Goal: Information Seeking & Learning: Learn about a topic

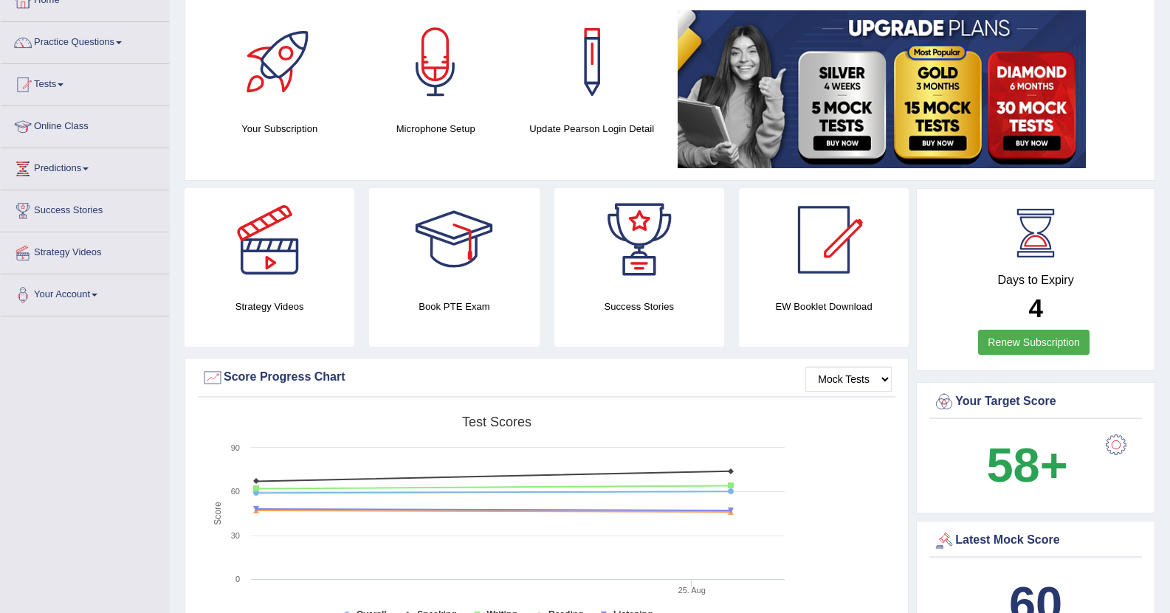
scroll to position [89, 0]
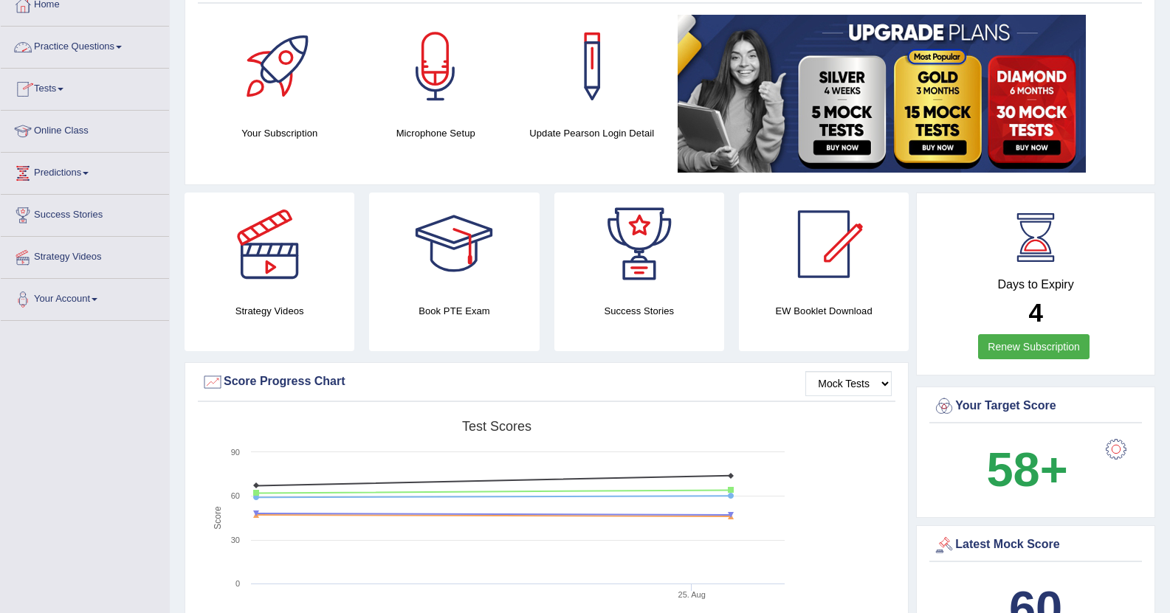
click at [122, 46] on span at bounding box center [119, 47] width 6 height 3
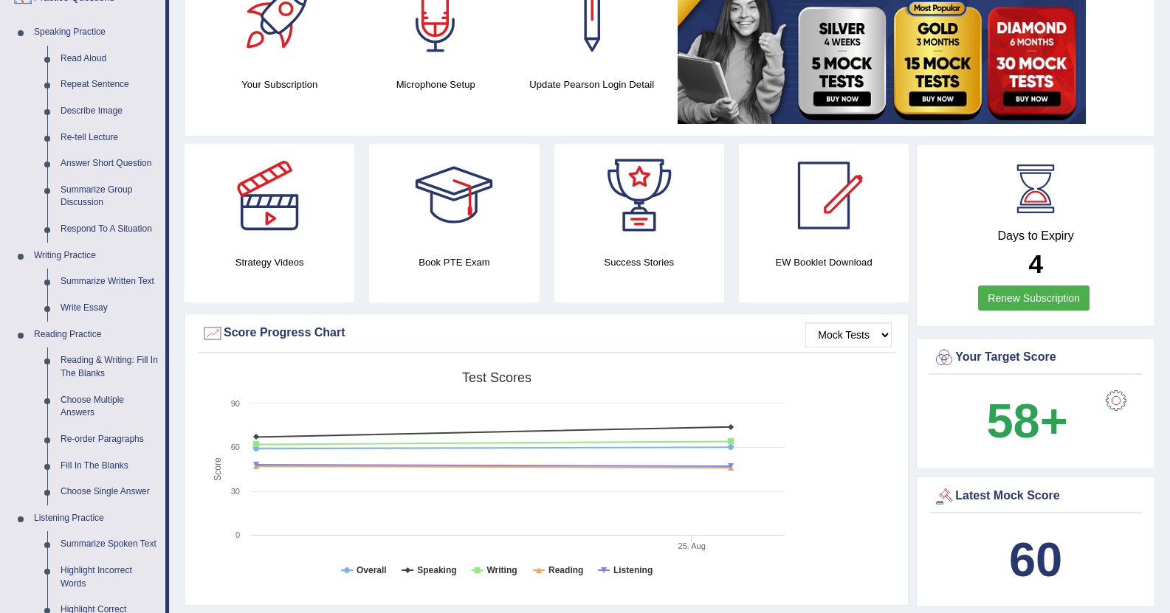
scroll to position [148, 0]
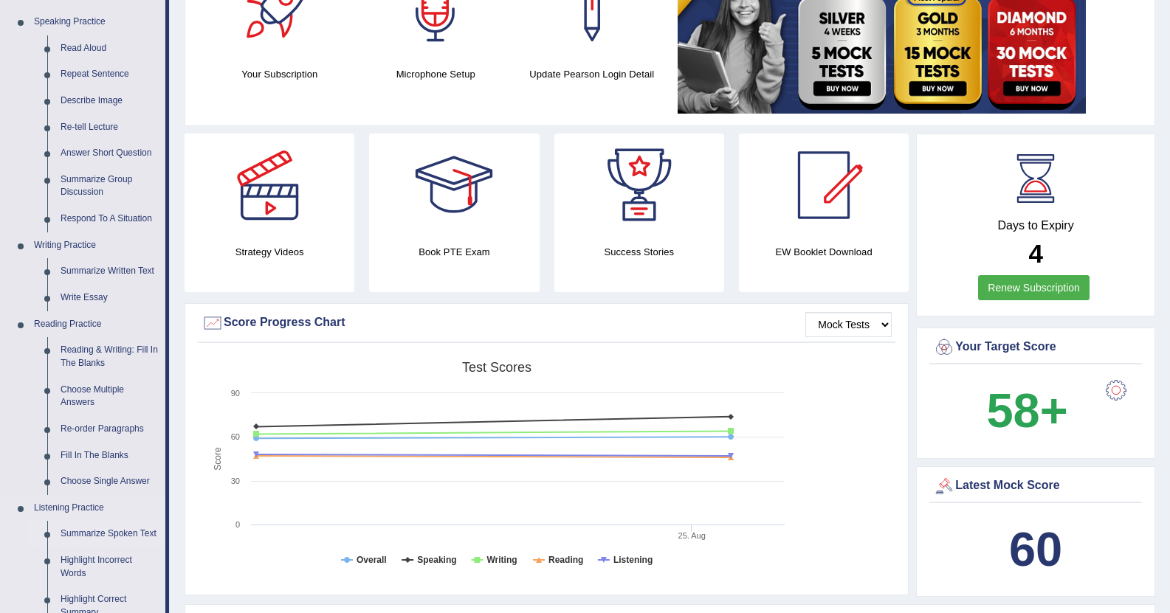
click at [94, 531] on link "Summarize Spoken Text" at bounding box center [109, 534] width 111 height 27
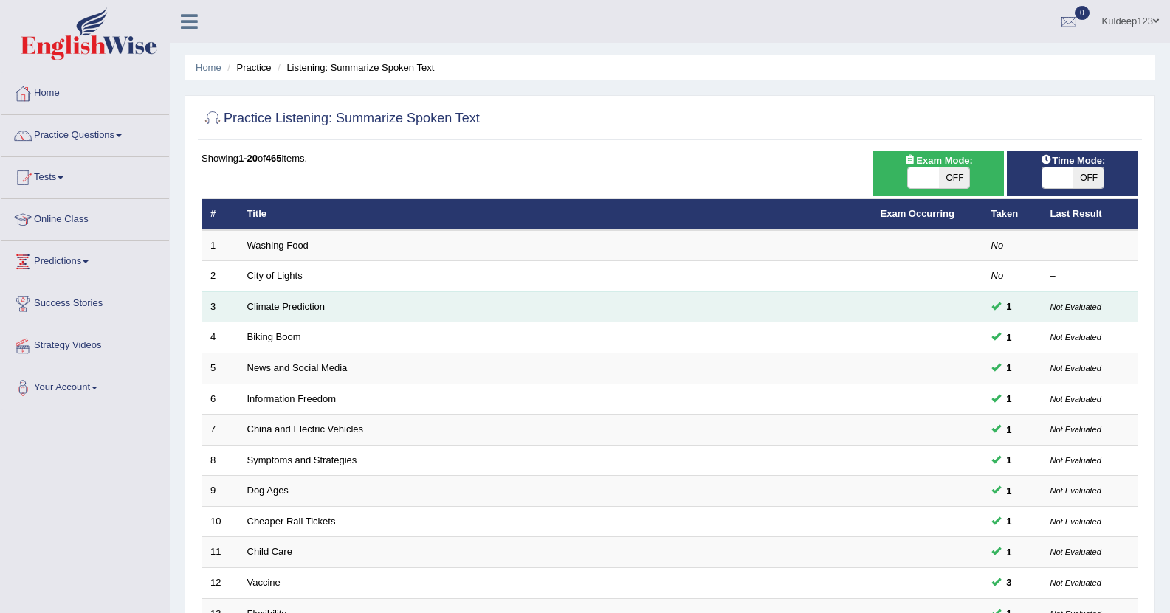
click at [286, 308] on link "Climate Prediction" at bounding box center [286, 306] width 78 height 11
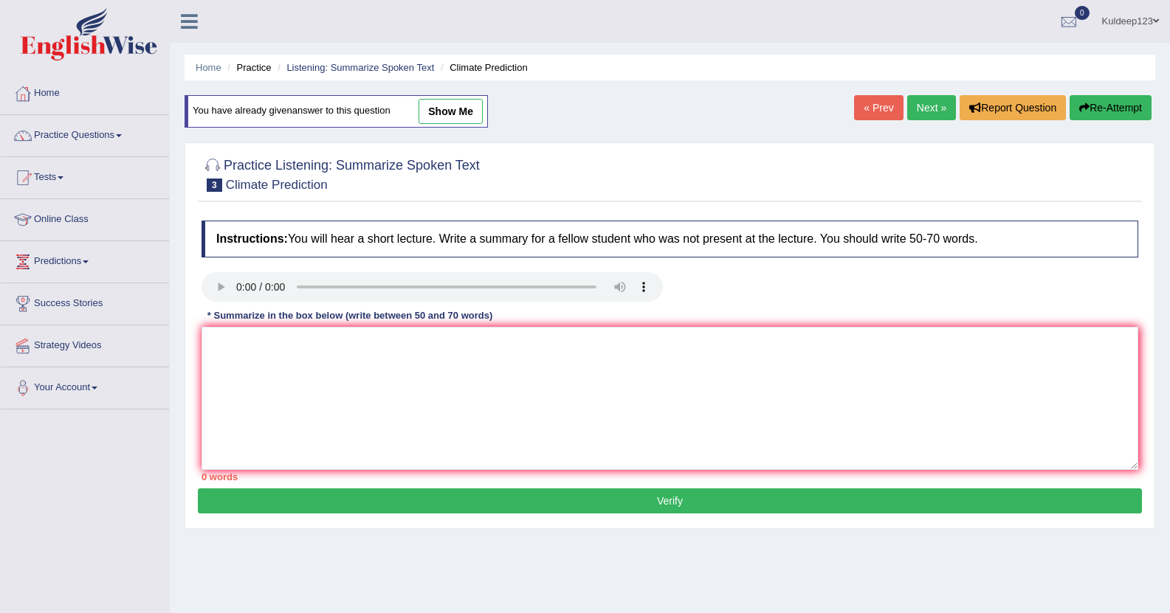
click at [438, 115] on link "show me" at bounding box center [450, 111] width 64 height 25
type textarea "A noteworth point revealed in the lecture was about climate prediction. Initial…"
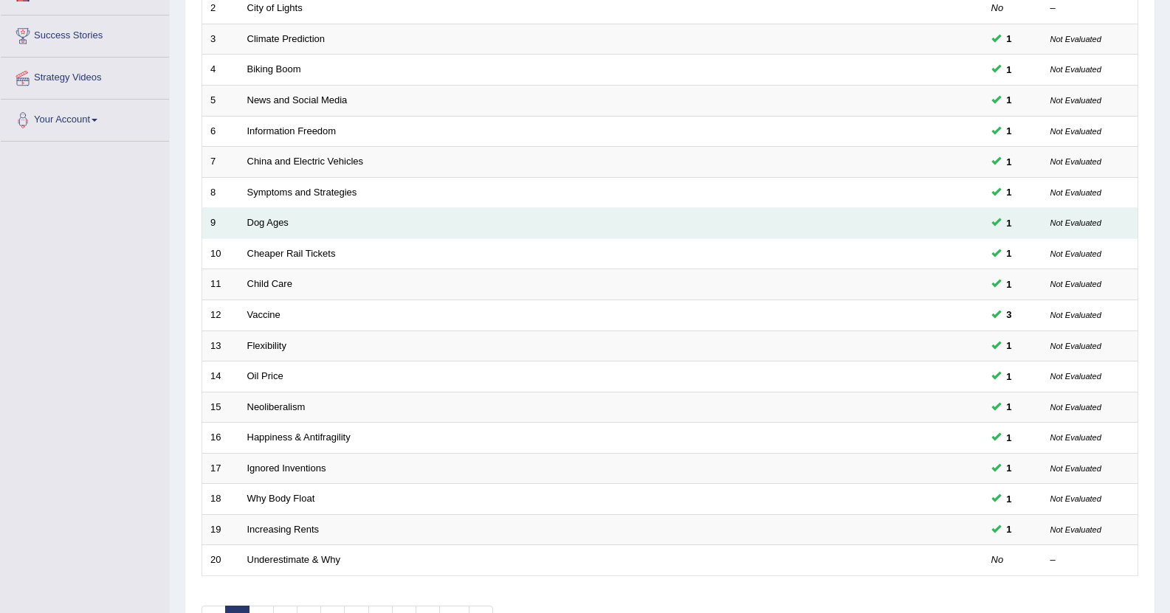
scroll to position [364, 0]
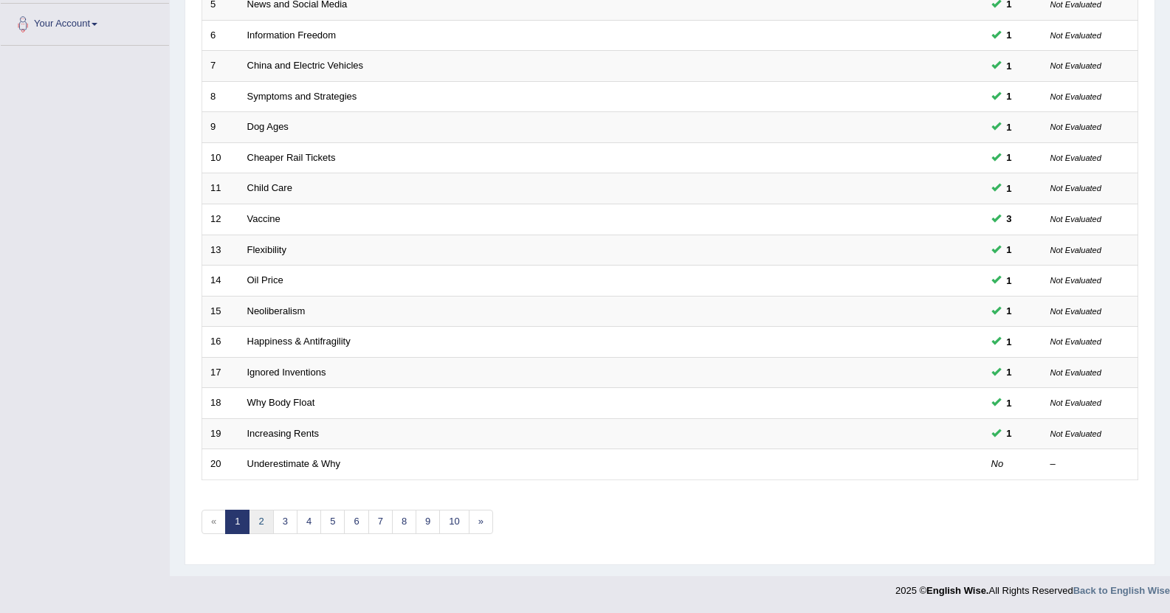
click at [263, 528] on link "2" at bounding box center [261, 522] width 24 height 24
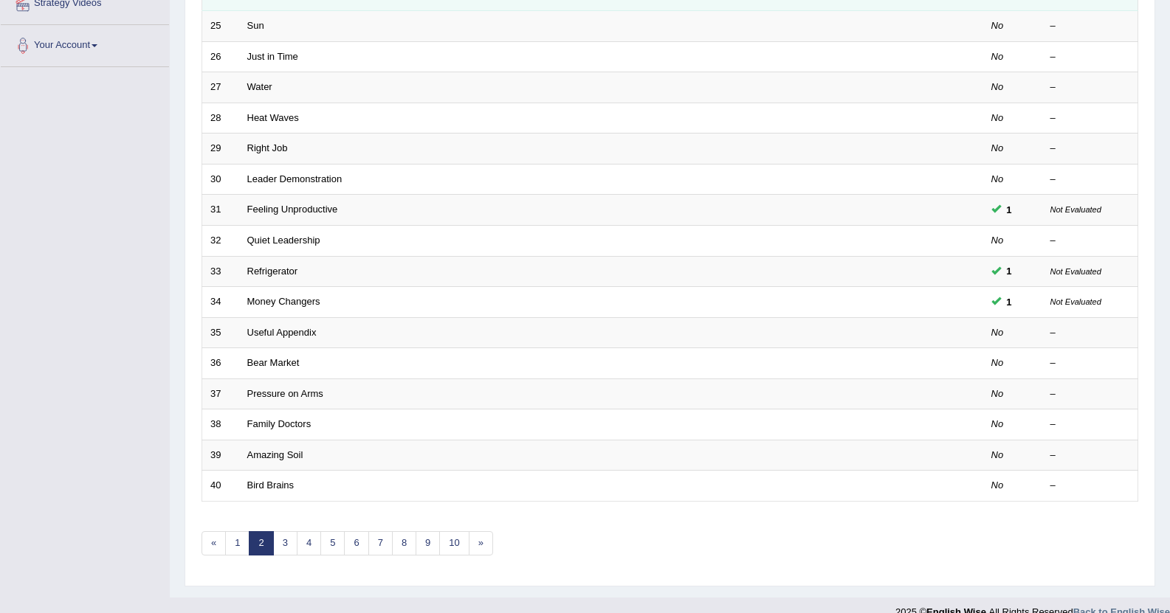
scroll to position [364, 0]
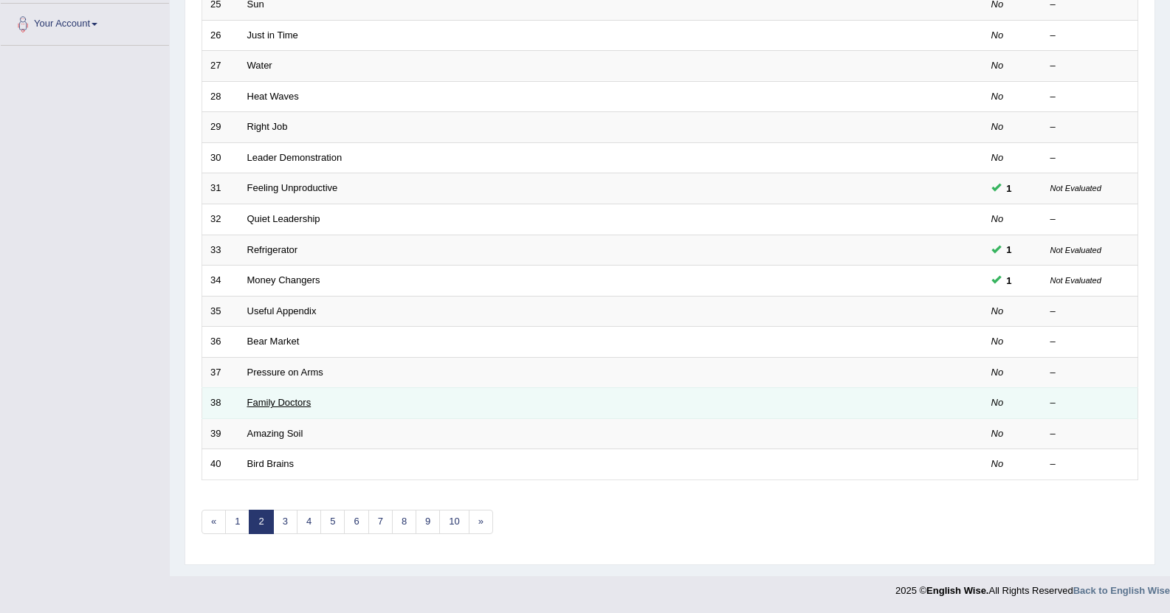
click at [265, 403] on link "Family Doctors" at bounding box center [279, 402] width 64 height 11
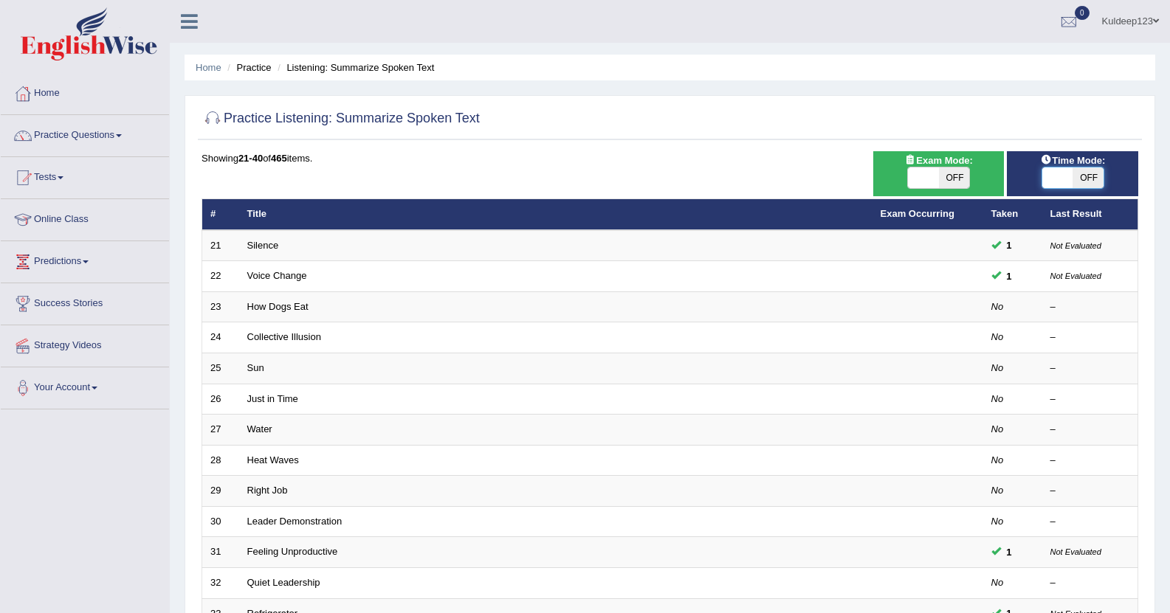
click at [1046, 181] on span at bounding box center [1057, 177] width 31 height 21
checkbox input "true"
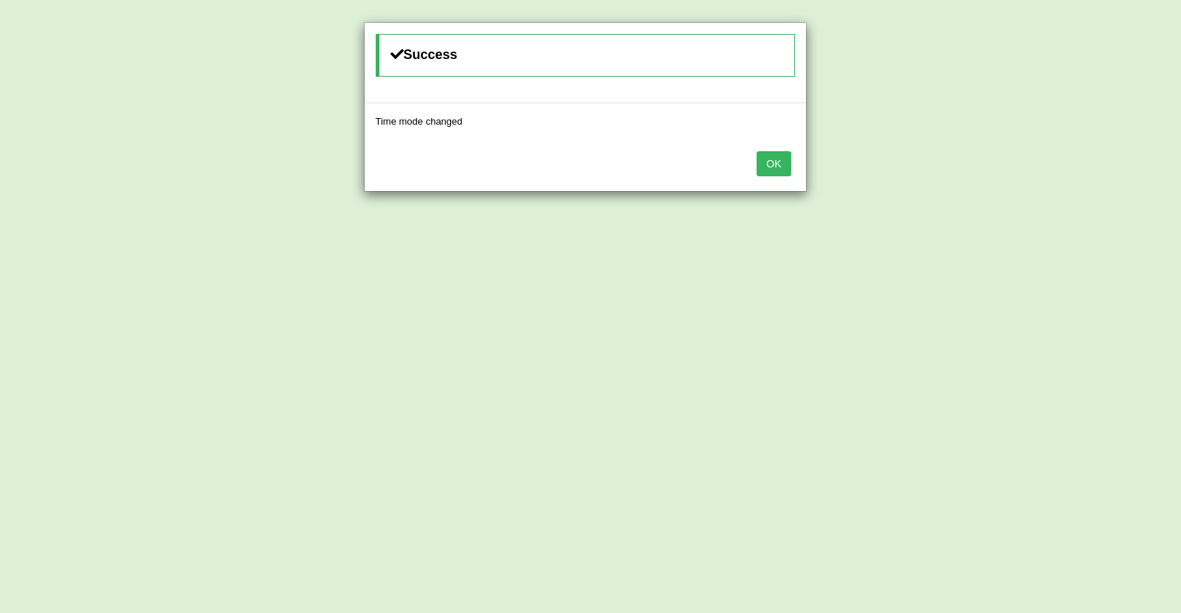
click at [776, 166] on button "OK" at bounding box center [773, 163] width 34 height 25
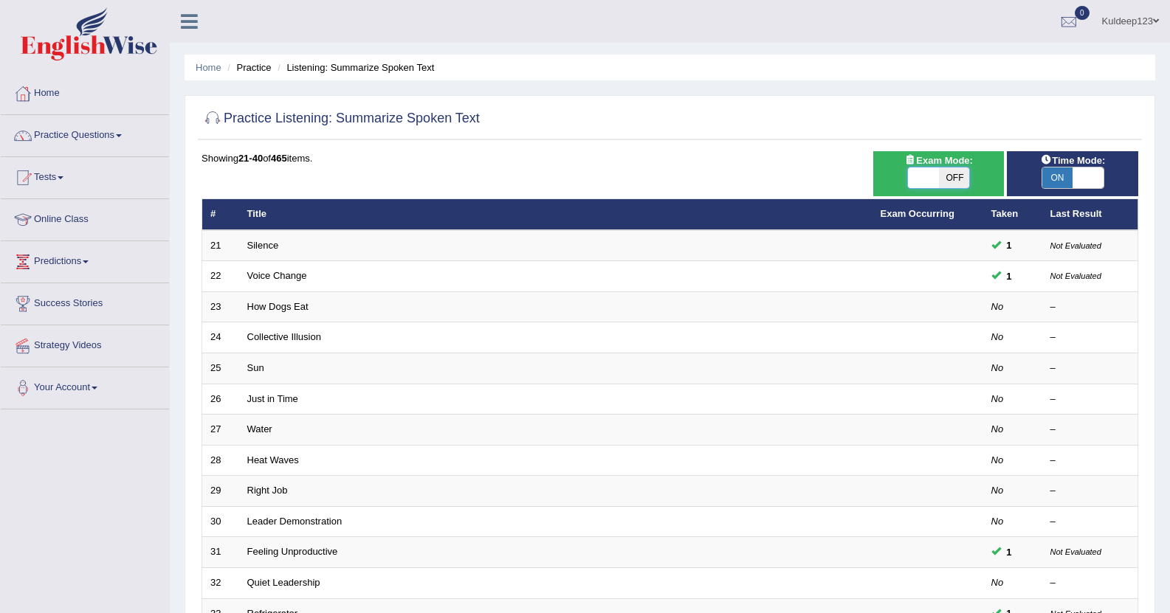
click at [919, 182] on span at bounding box center [923, 177] width 31 height 21
checkbox input "true"
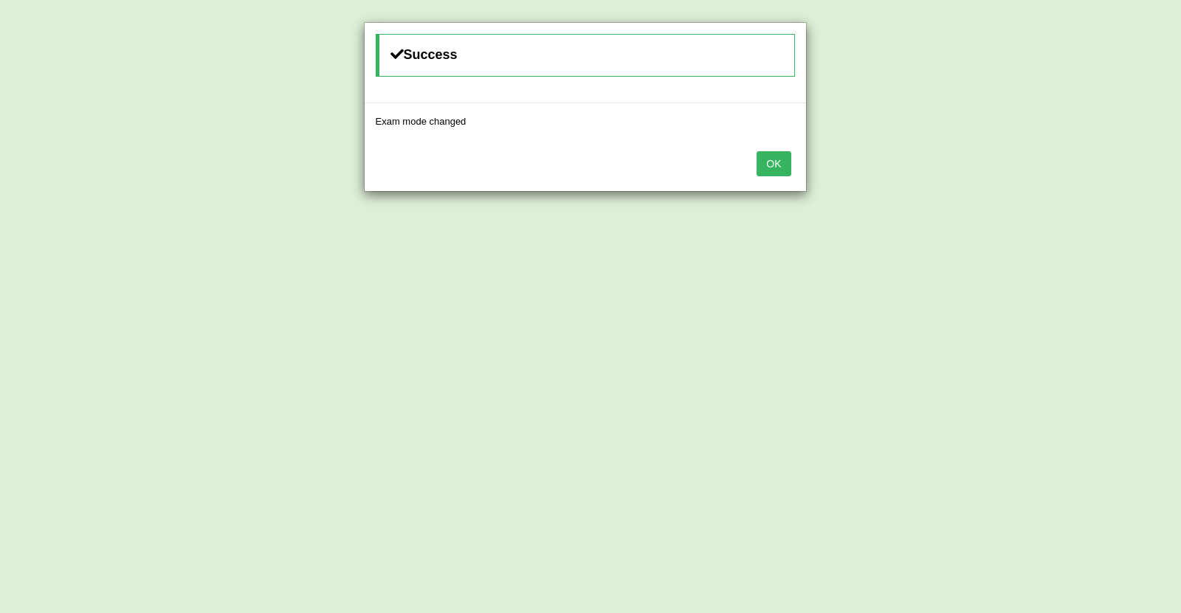
click at [773, 160] on button "OK" at bounding box center [773, 163] width 34 height 25
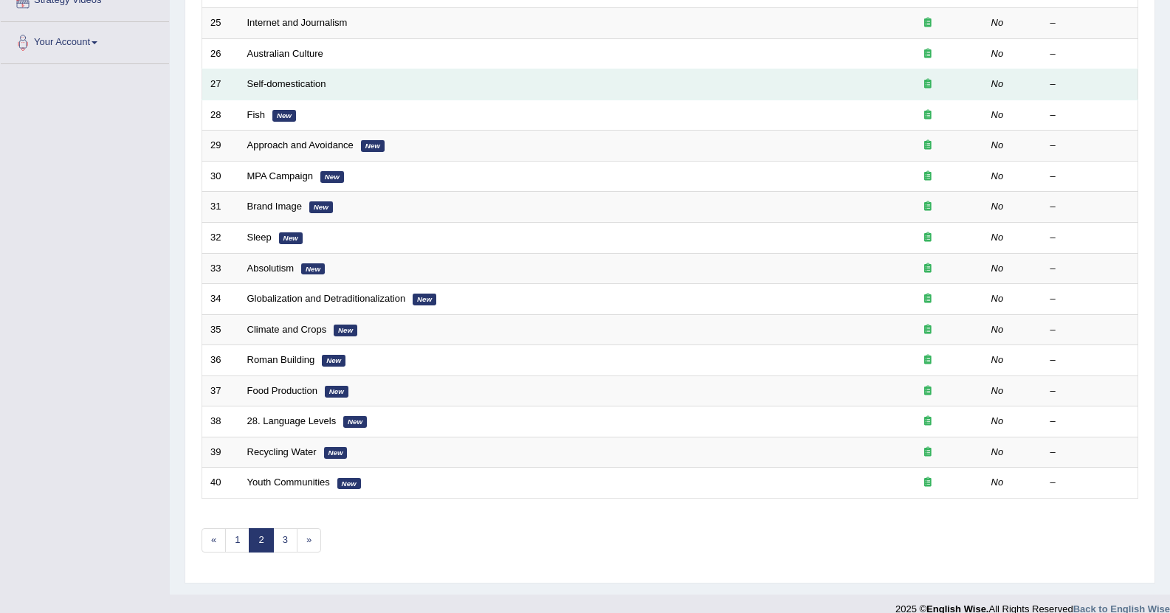
scroll to position [354, 0]
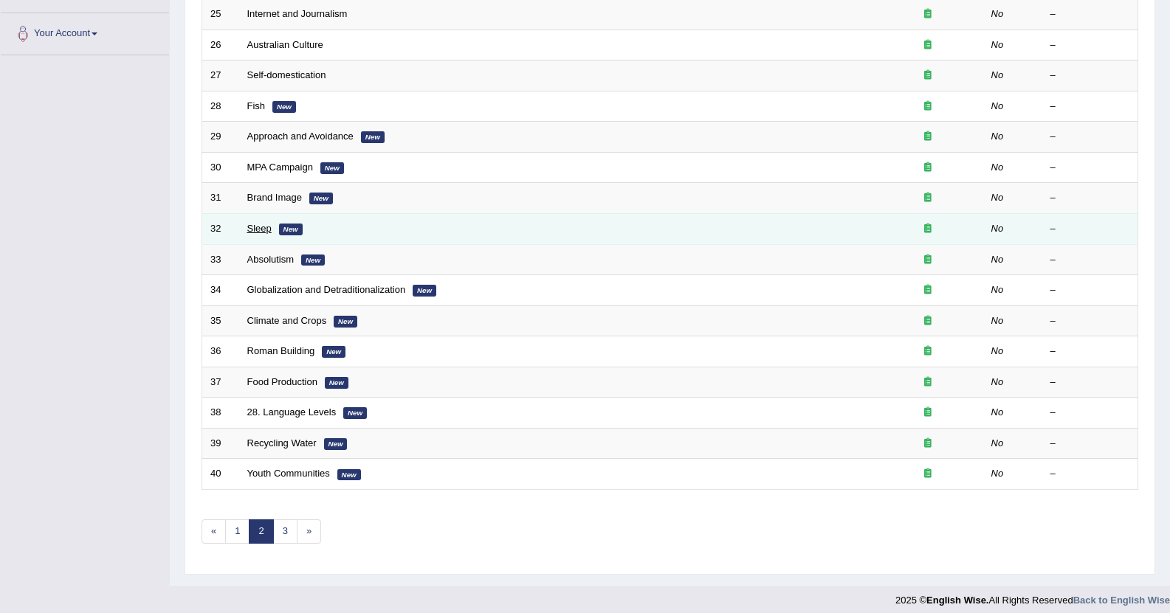
click at [248, 227] on link "Sleep" at bounding box center [259, 228] width 24 height 11
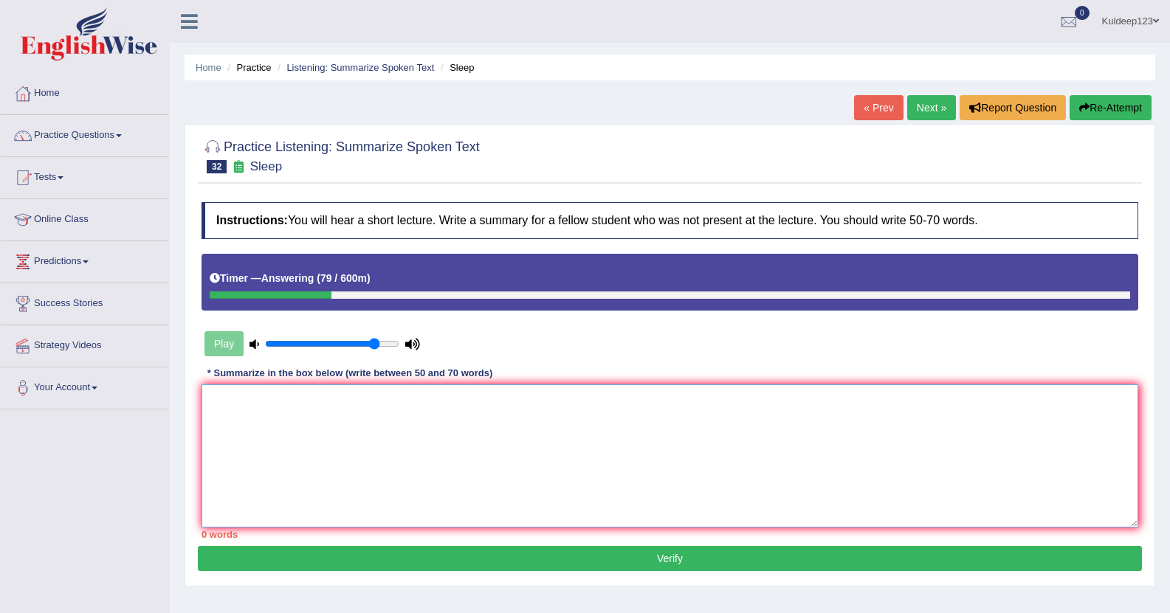
click at [244, 419] on textarea at bounding box center [669, 455] width 936 height 143
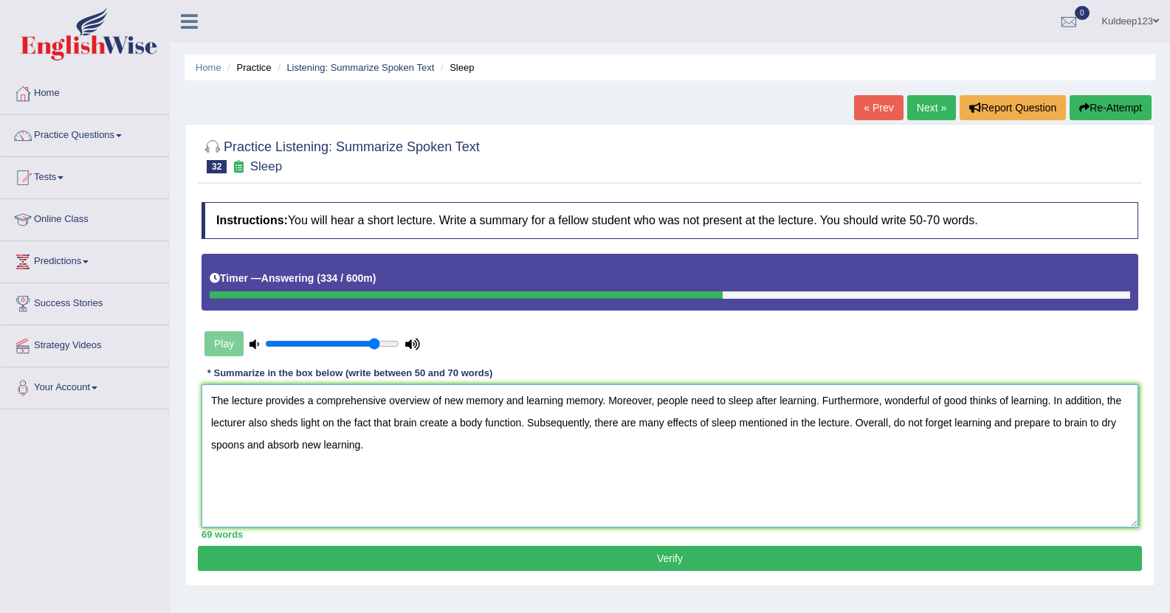
type textarea "The lecture provides a comprehensive overview of new memory and learning memory…"
click at [509, 564] on button "Verify" at bounding box center [670, 558] width 944 height 25
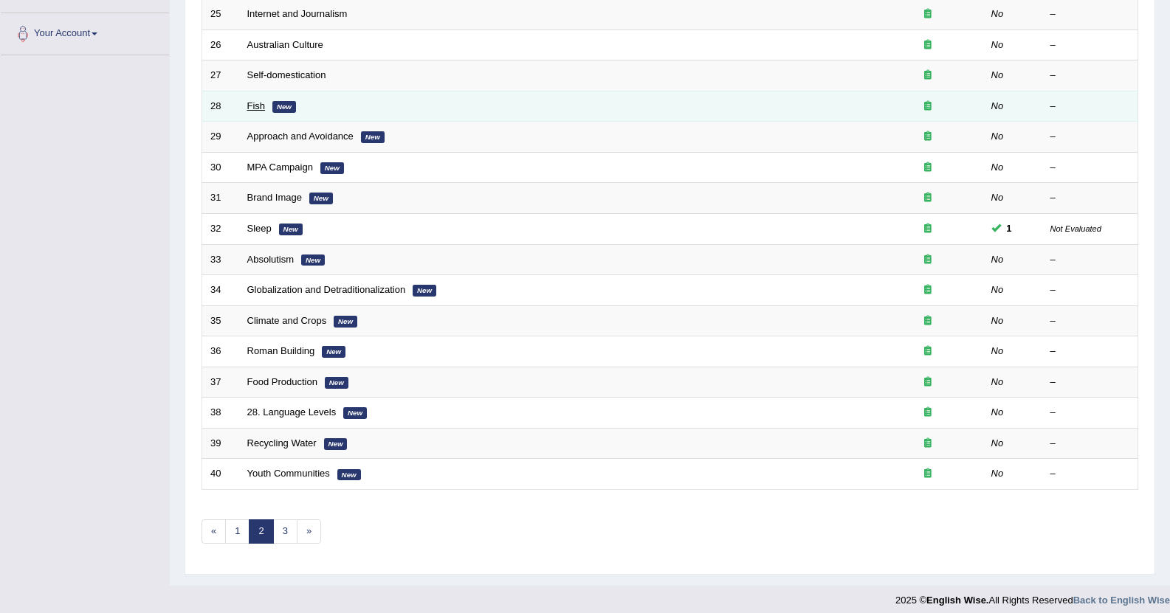
click at [252, 109] on link "Fish" at bounding box center [256, 105] width 18 height 11
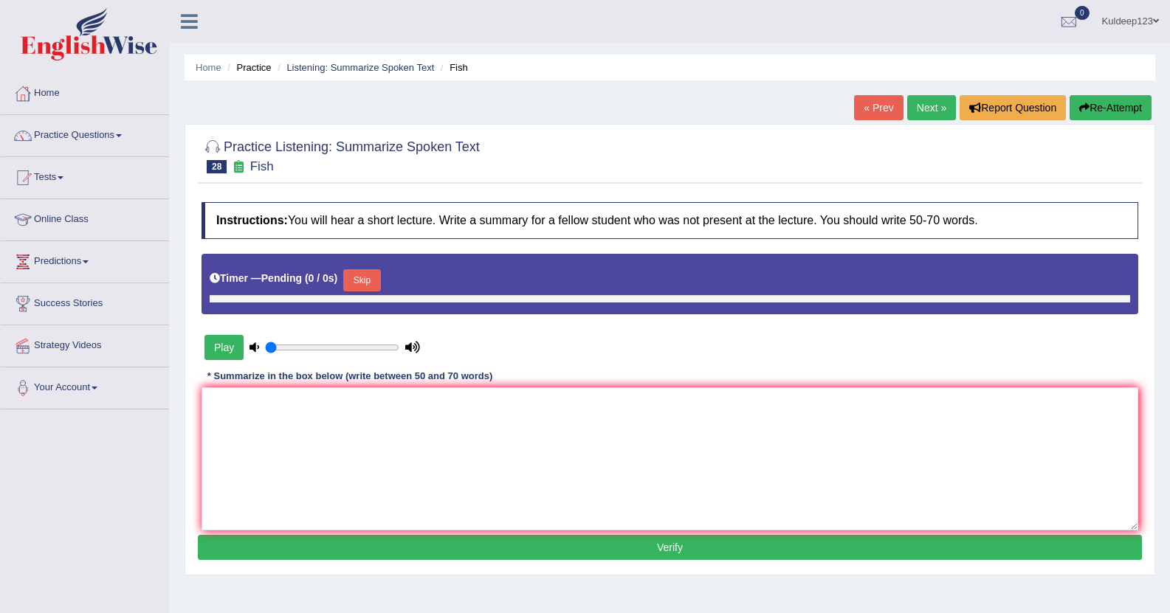
type input "0.85"
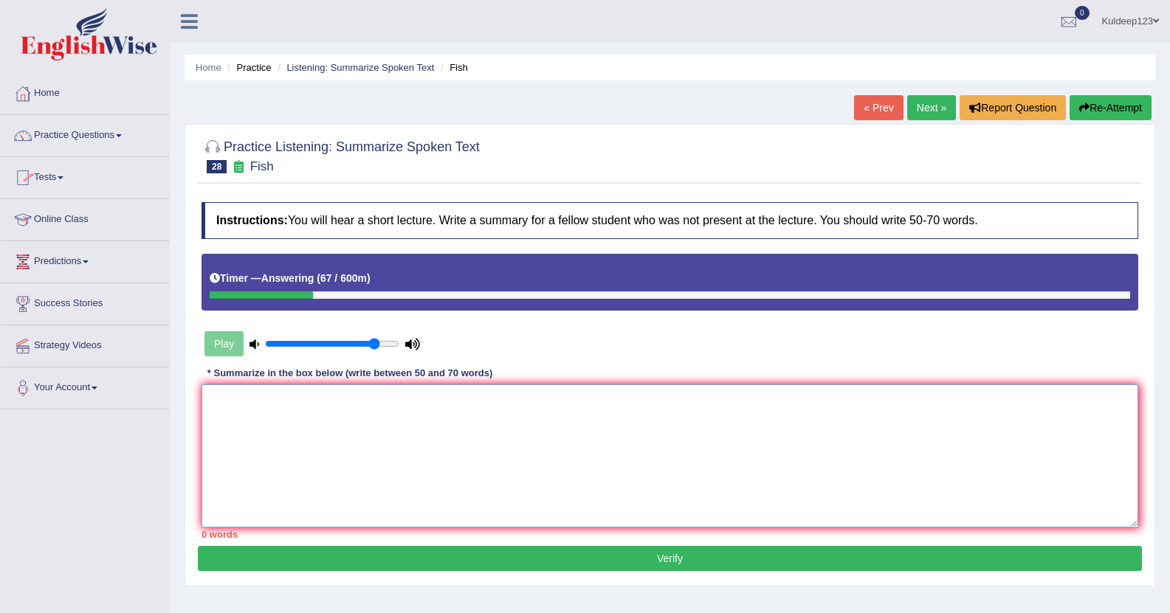
click at [221, 398] on textarea at bounding box center [669, 455] width 936 height 143
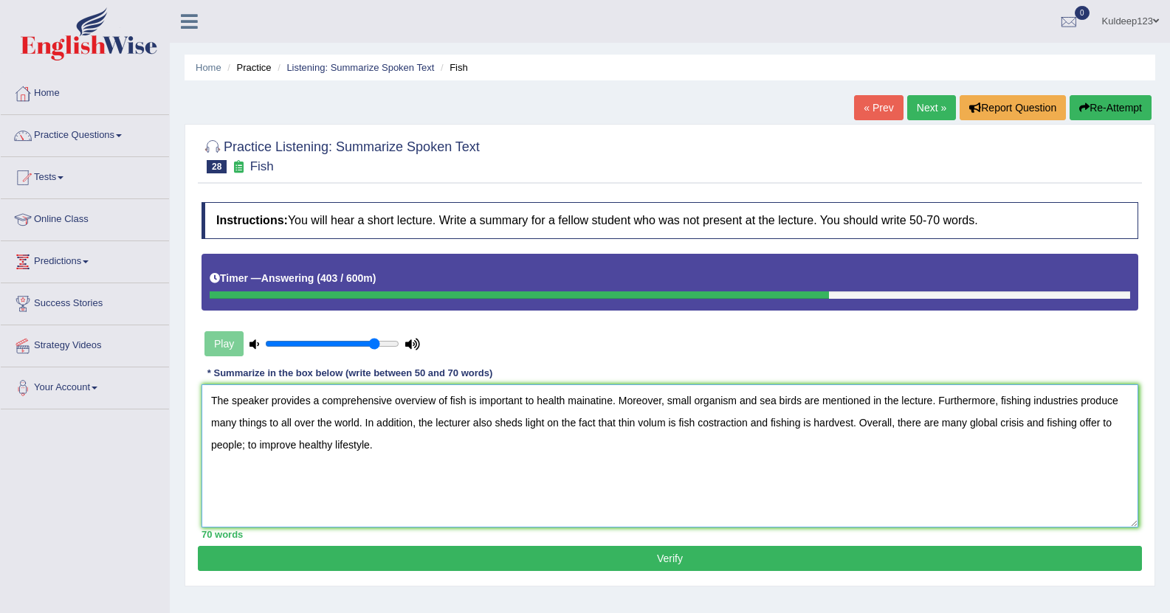
type textarea "The speaker provides a comprehensive overview of fish is important to health ma…"
click at [549, 573] on div "Practice Listening: Summarize Spoken Text 28 Fish Instructions: You will hear a…" at bounding box center [669, 355] width 970 height 463
click at [549, 559] on button "Verify" at bounding box center [670, 558] width 944 height 25
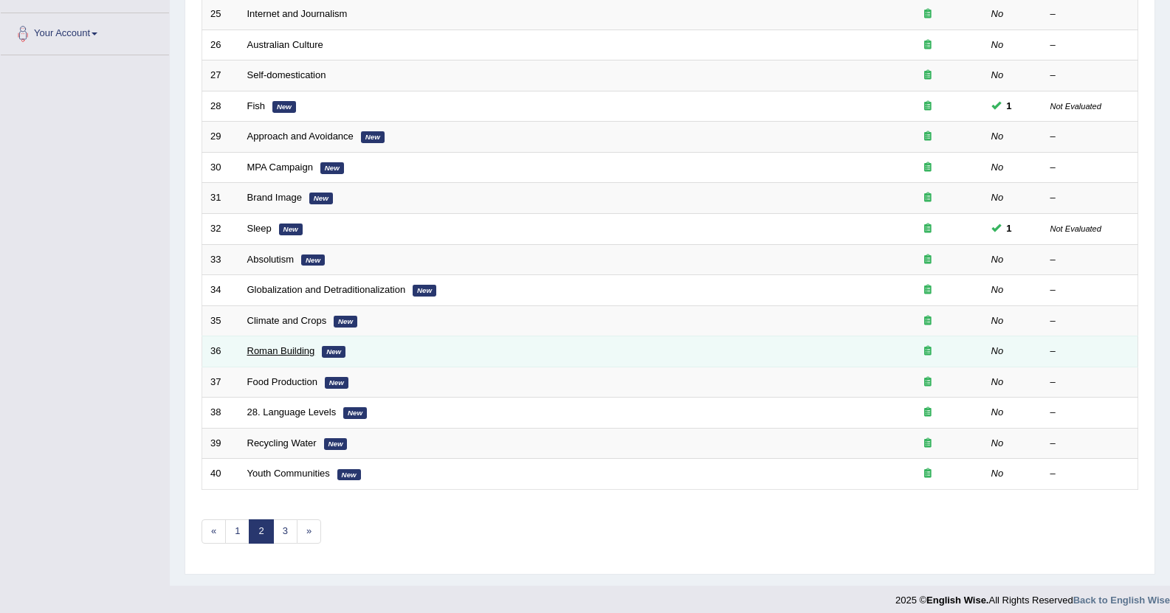
click at [291, 355] on link "Roman Building" at bounding box center [281, 350] width 68 height 11
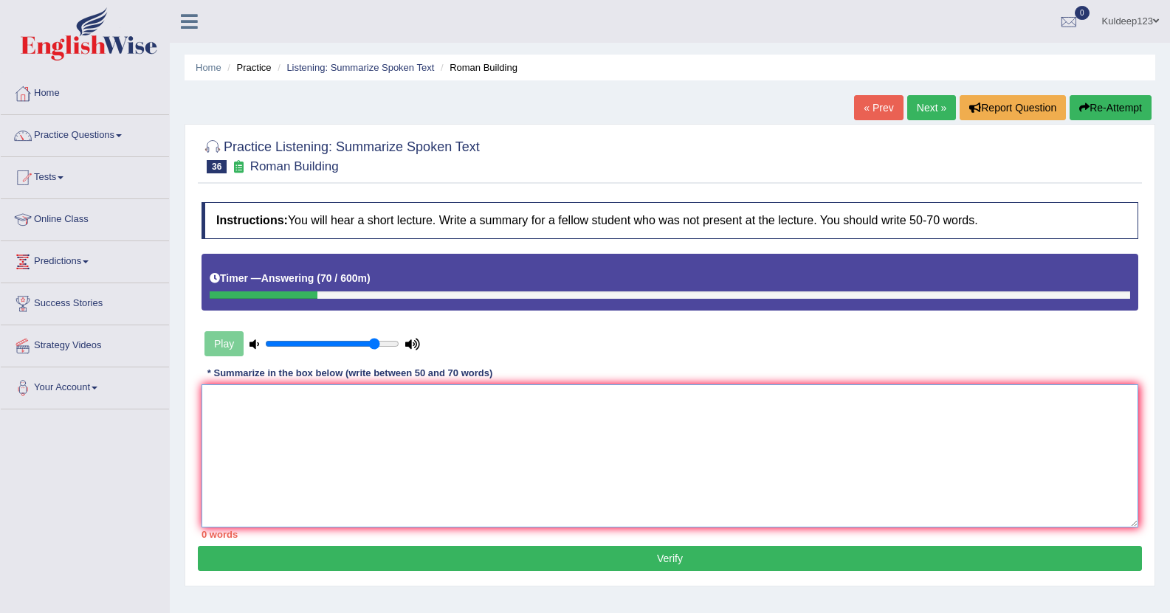
click at [229, 432] on textarea at bounding box center [669, 455] width 936 height 143
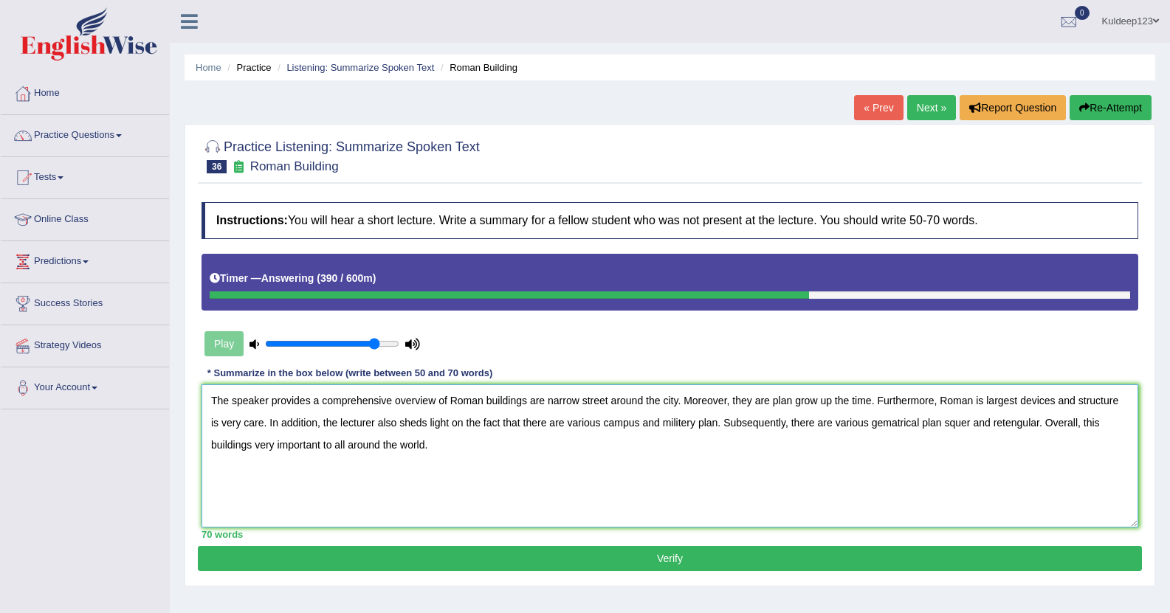
type textarea "The speaker provides a comprehensive overview of Roman buildings are narrow str…"
click at [632, 567] on button "Verify" at bounding box center [670, 558] width 944 height 25
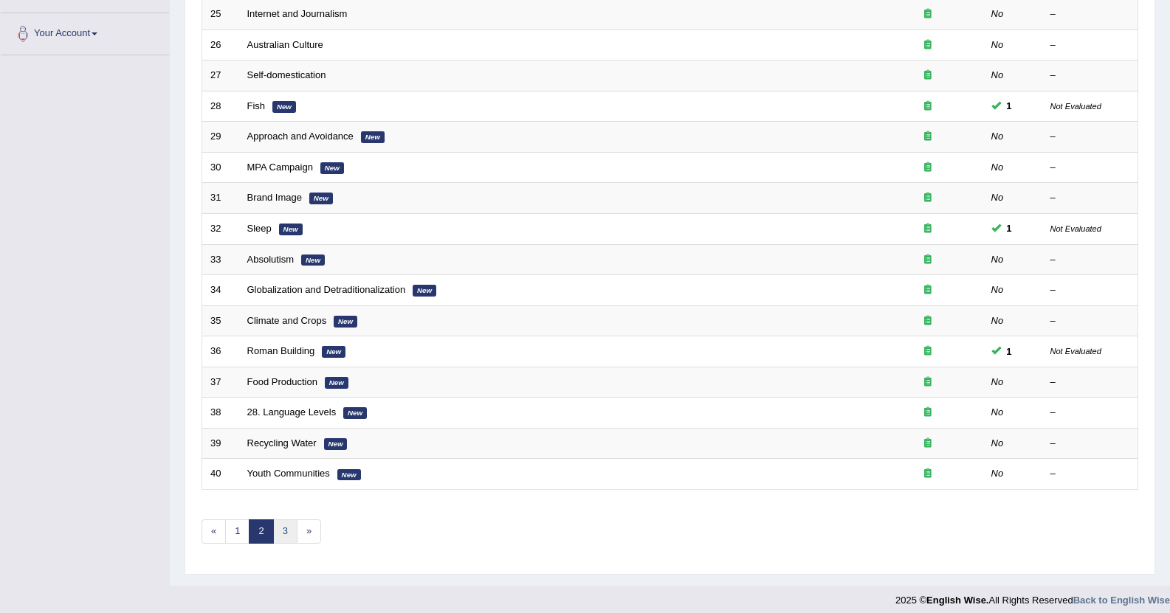
click at [279, 527] on link "3" at bounding box center [285, 531] width 24 height 24
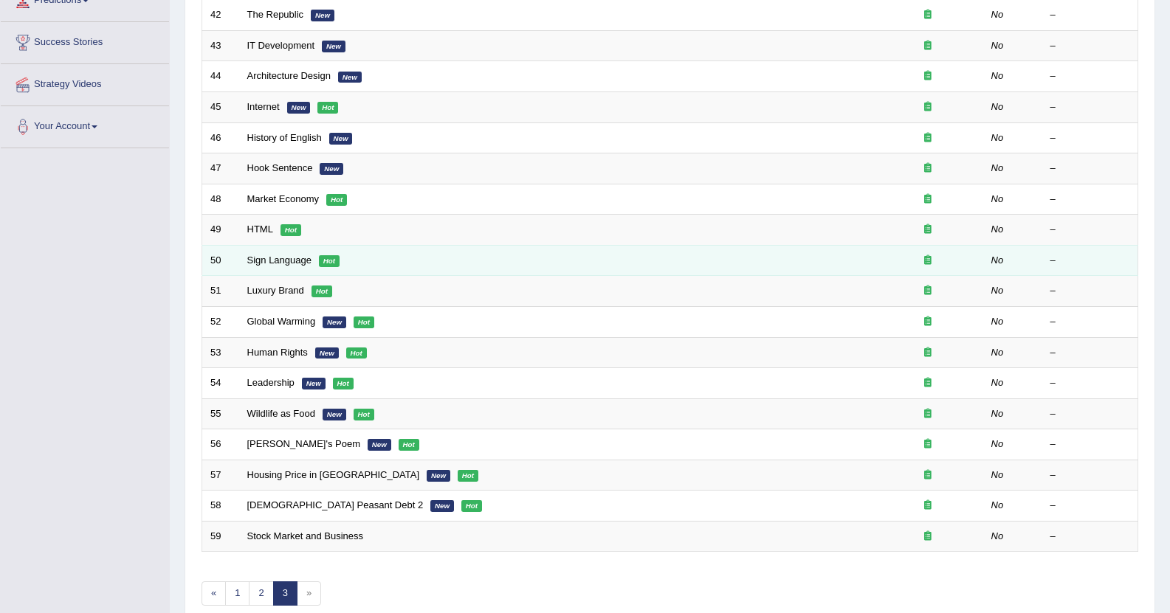
scroll to position [333, 0]
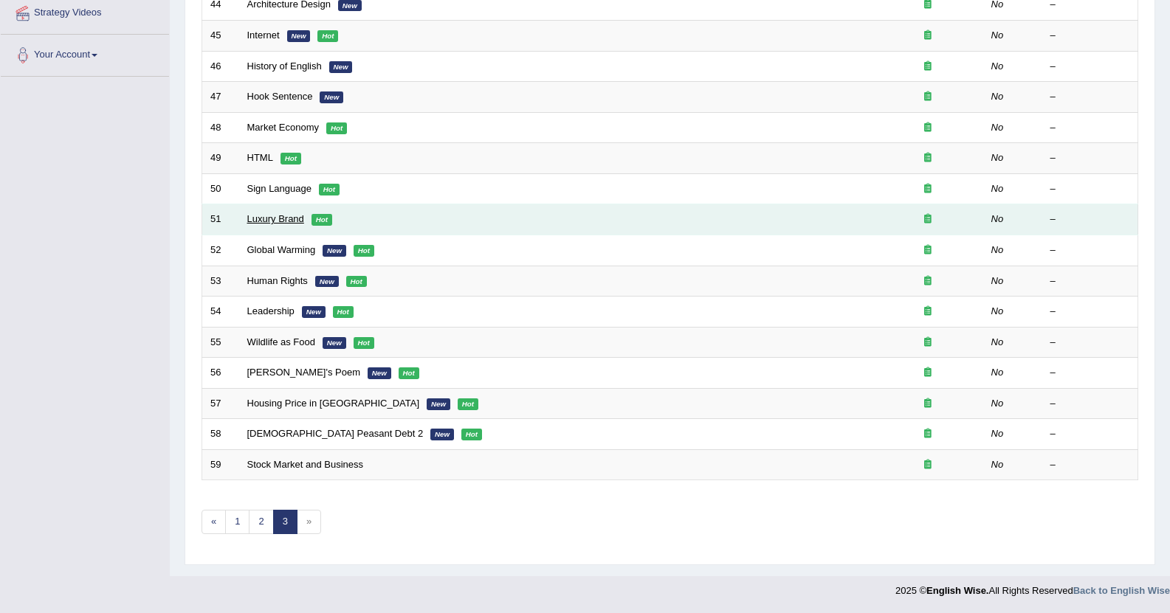
click at [274, 220] on link "Luxury Brand" at bounding box center [275, 218] width 57 height 11
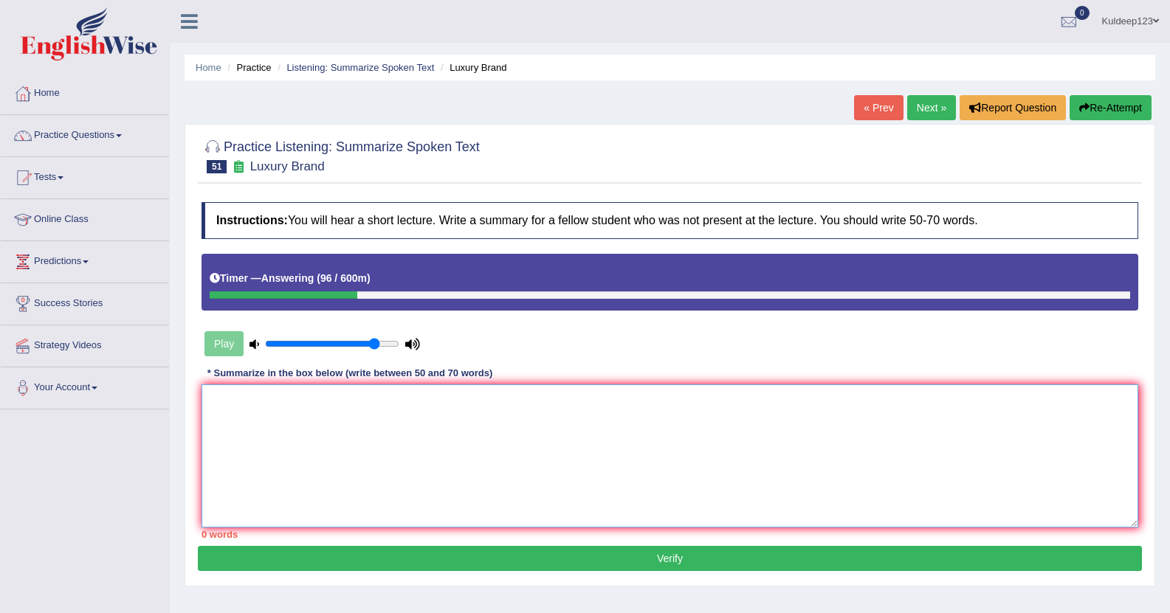
click at [225, 398] on textarea at bounding box center [669, 455] width 936 height 143
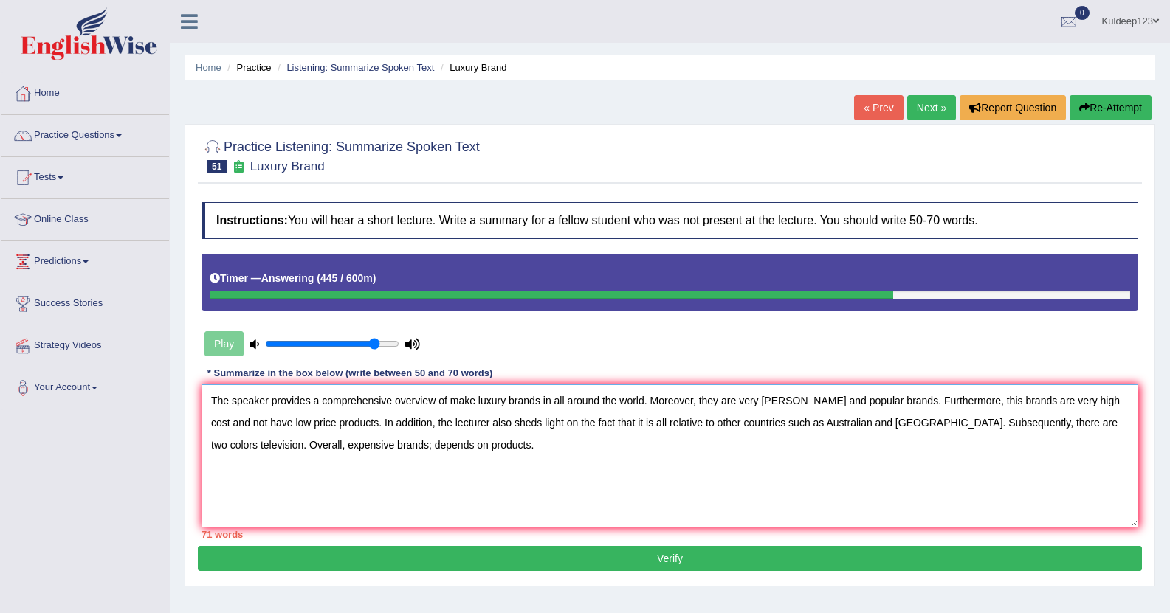
click at [598, 422] on textarea "The speaker provides a comprehensive overview of make luxury brands in all arou…" at bounding box center [669, 455] width 936 height 143
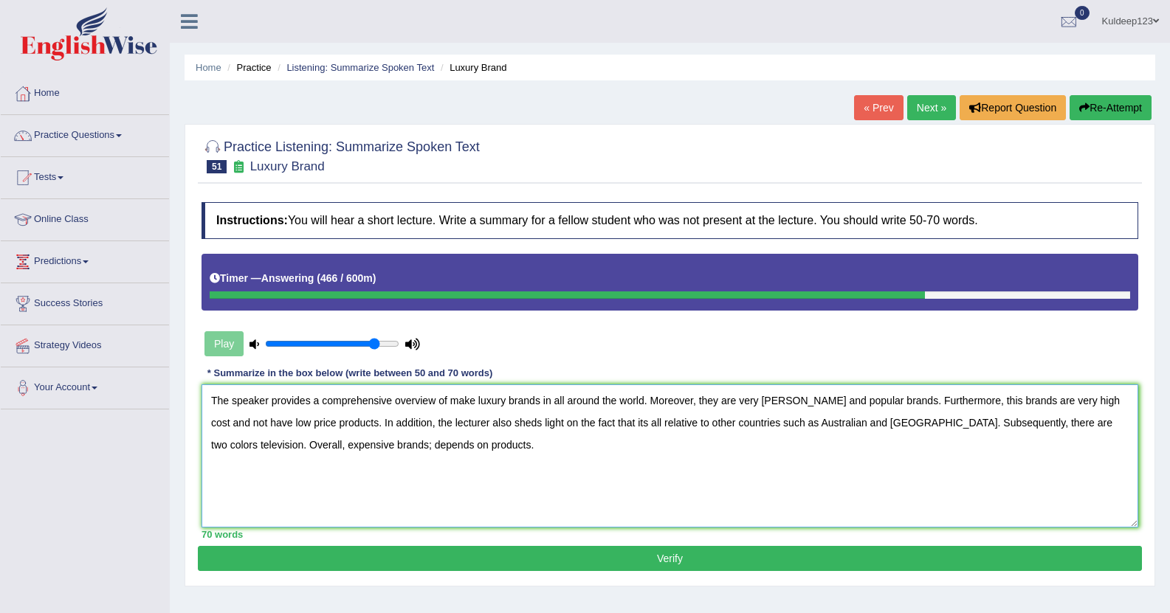
type textarea "The speaker provides a comprehensive overview of make luxury brands in all arou…"
click at [694, 557] on button "Verify" at bounding box center [670, 558] width 944 height 25
